Goal: Task Accomplishment & Management: Manage account settings

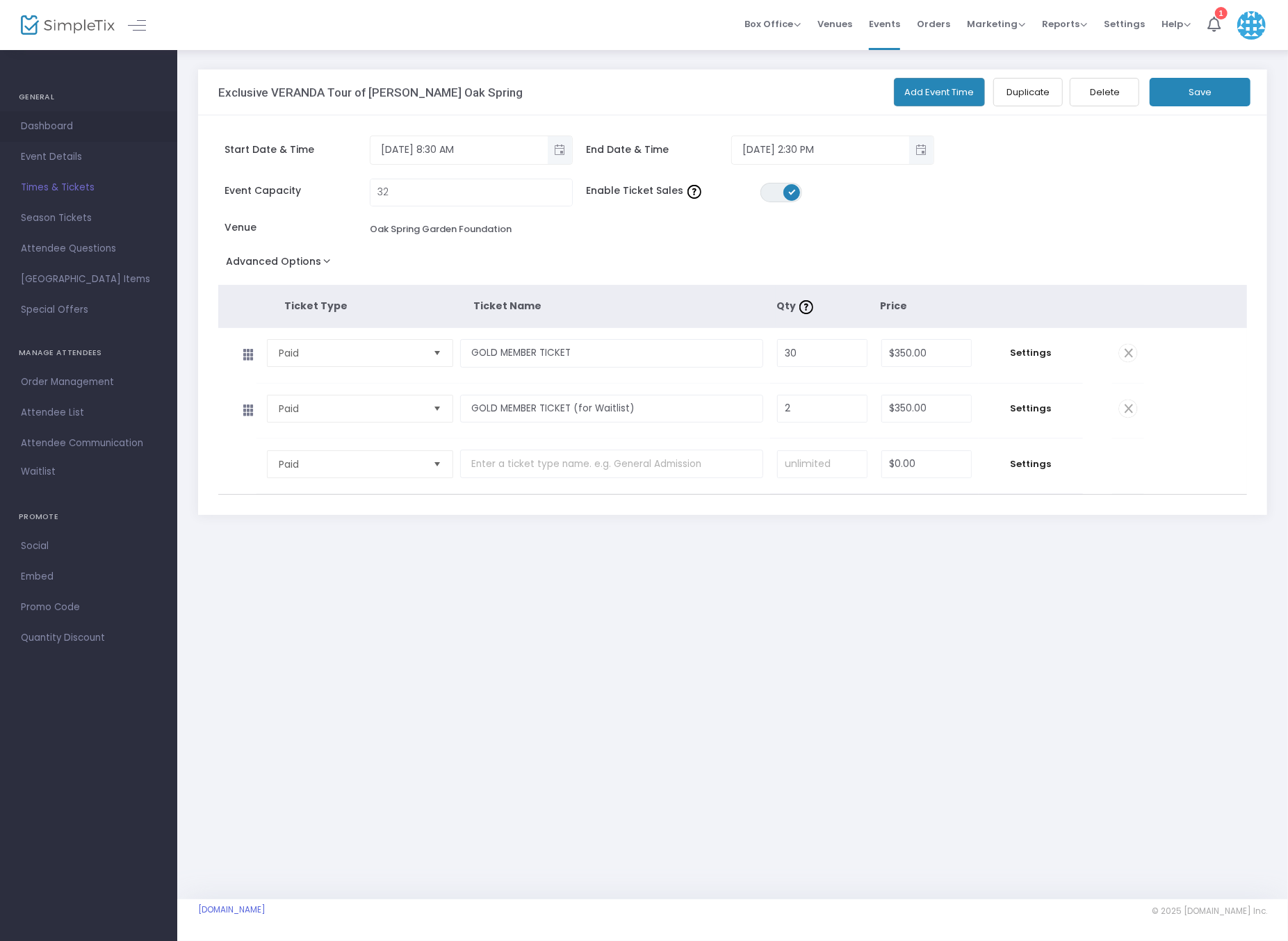
click at [47, 127] on span "Dashboard" at bounding box center [89, 127] width 136 height 18
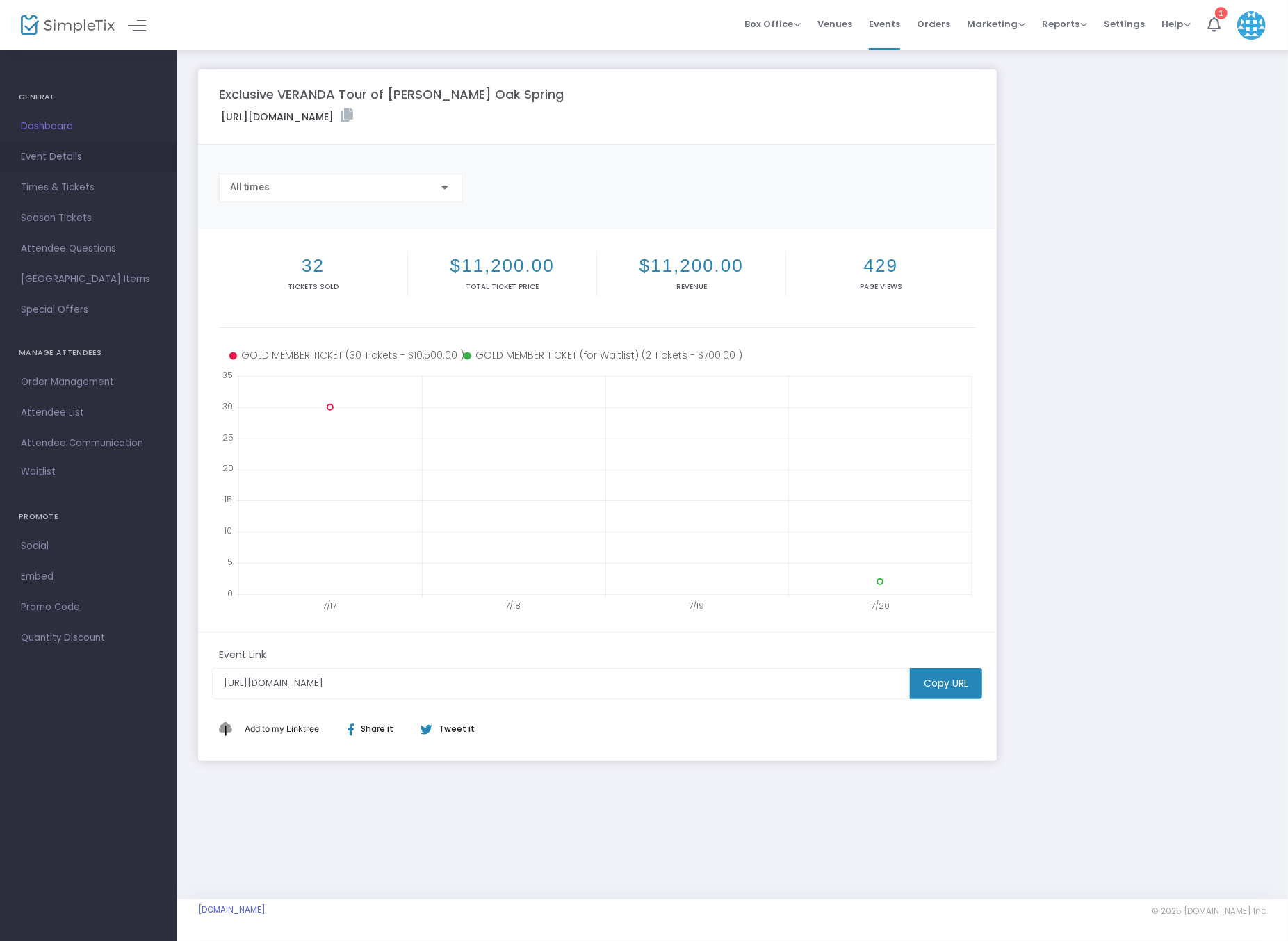
click at [50, 156] on span "Event Details" at bounding box center [89, 157] width 136 height 18
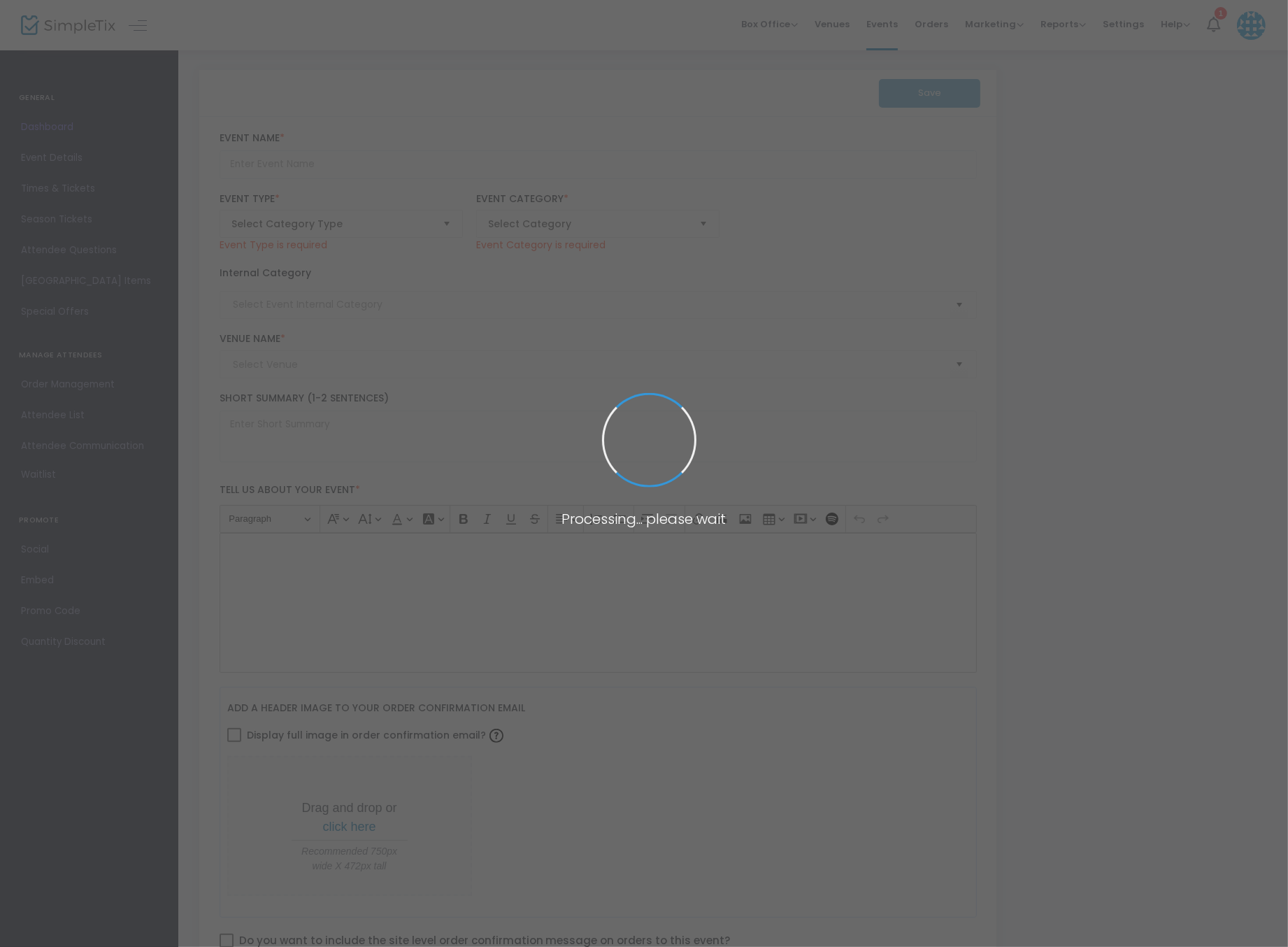
type input "Exclusive VERANDA Tour of [PERSON_NAME] Oak Spring"
type textarea "Step inside the legendary world of [PERSON_NAME] with [PERSON_NAME]. Join us fo…"
checkbox input "true"
type input "5.300 %"
type input "Buy Tickets"
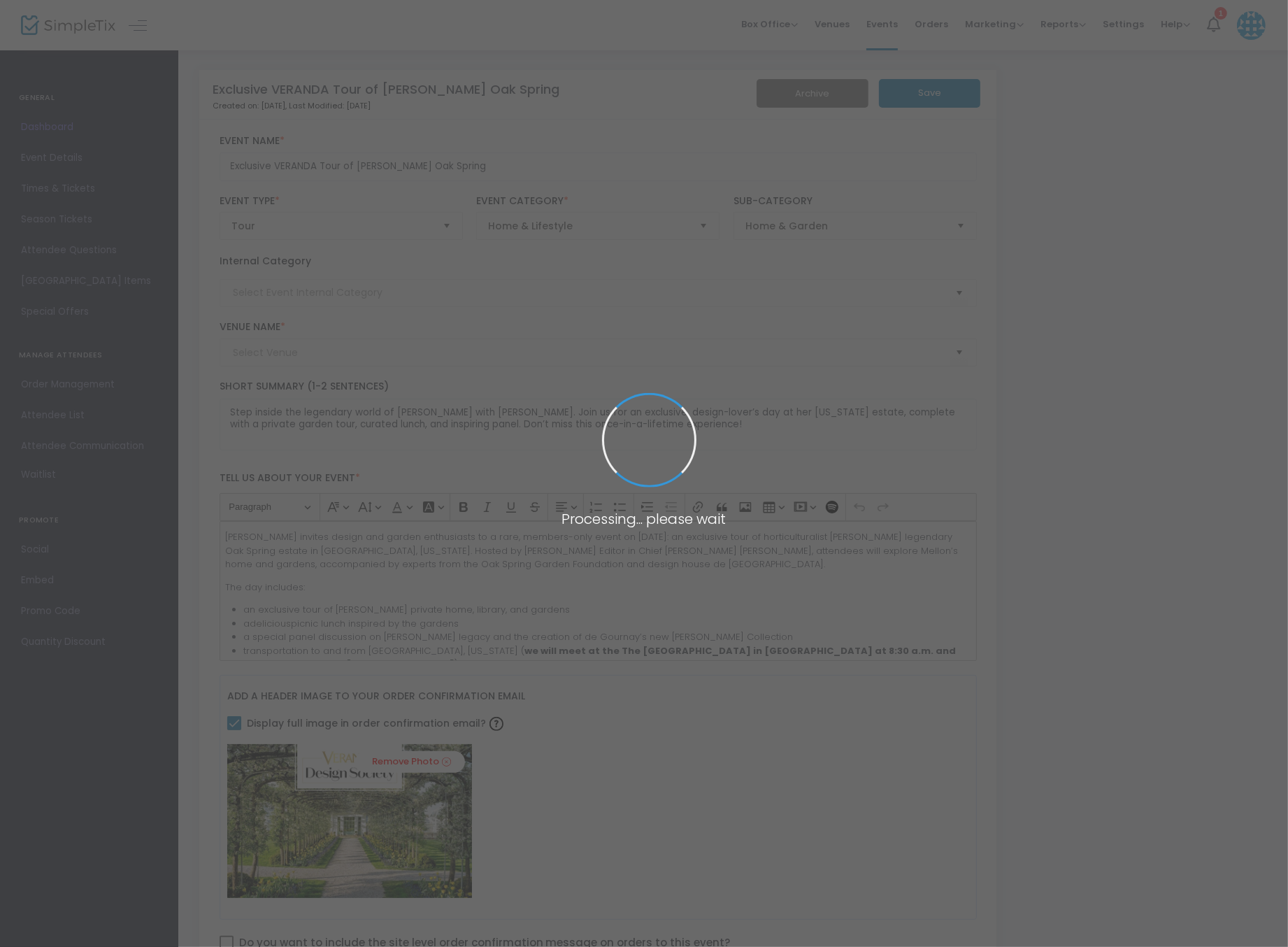
type input "Oak Spring Garden Foundation"
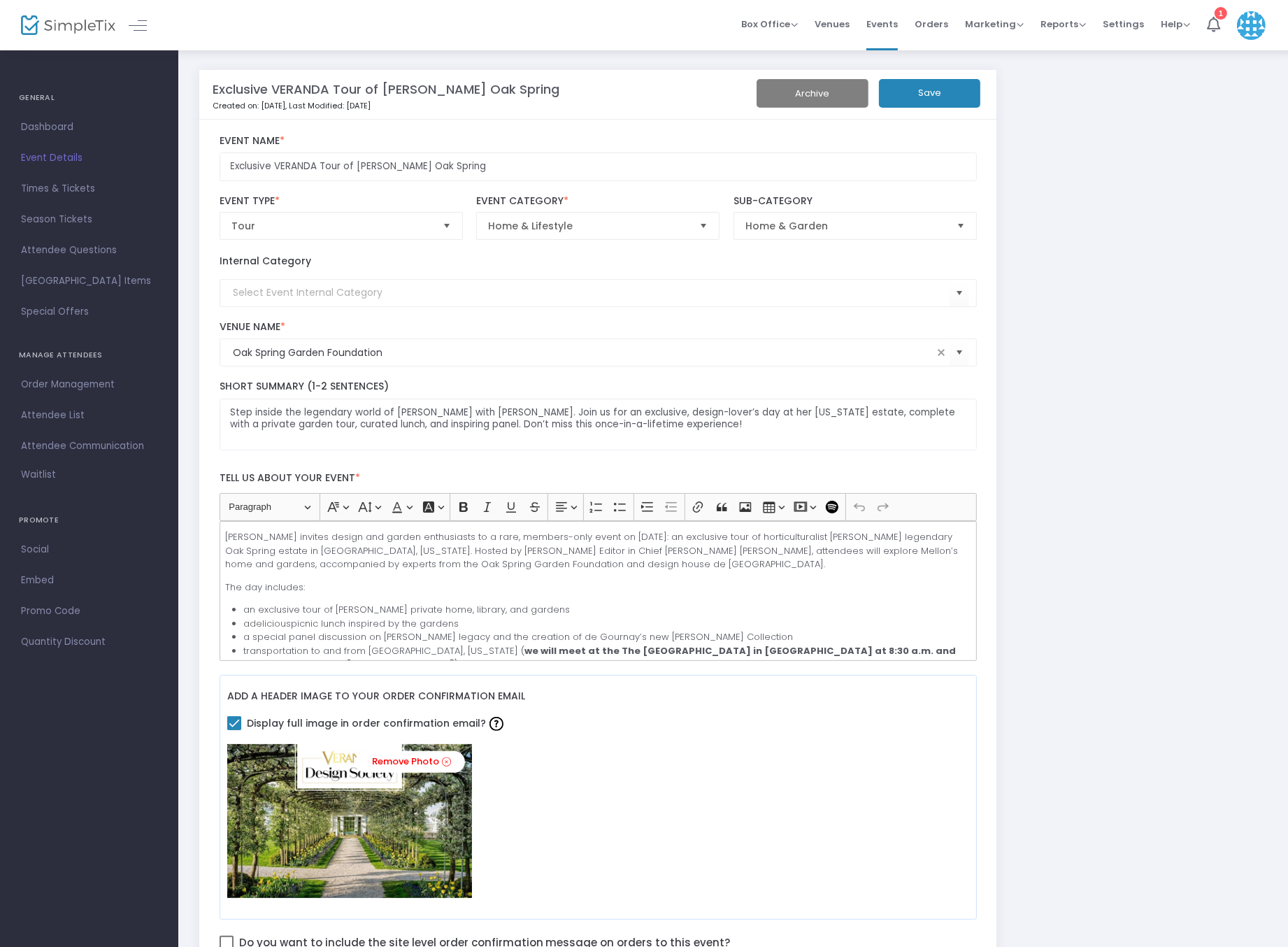
click at [270, 89] on m-panel-title "Exclusive VERANDA Tour of [PERSON_NAME] Oak Spring" at bounding box center [385, 89] width 347 height 19
click at [886, 22] on span "Events" at bounding box center [883, 24] width 32 height 36
